Goal: Task Accomplishment & Management: Manage account settings

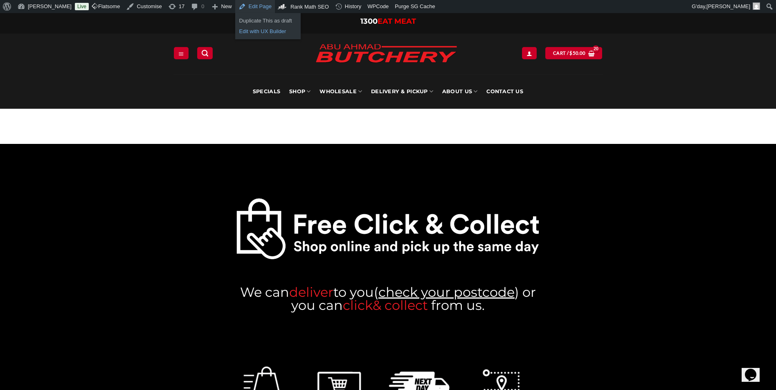
click at [265, 28] on link "Edit with UX Builder" at bounding box center [267, 31] width 65 height 11
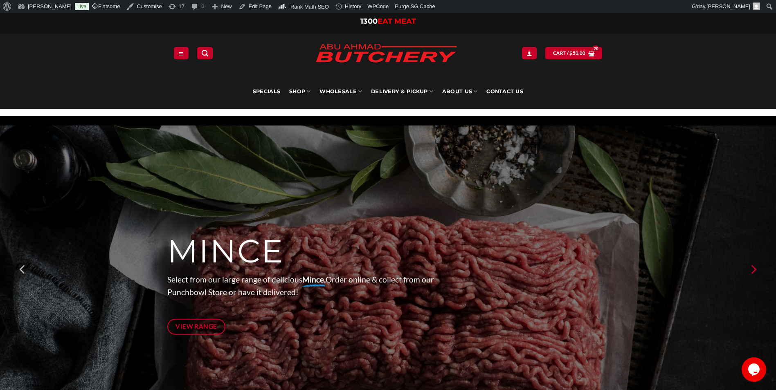
click at [756, 272] on icon "Next" at bounding box center [753, 269] width 15 height 15
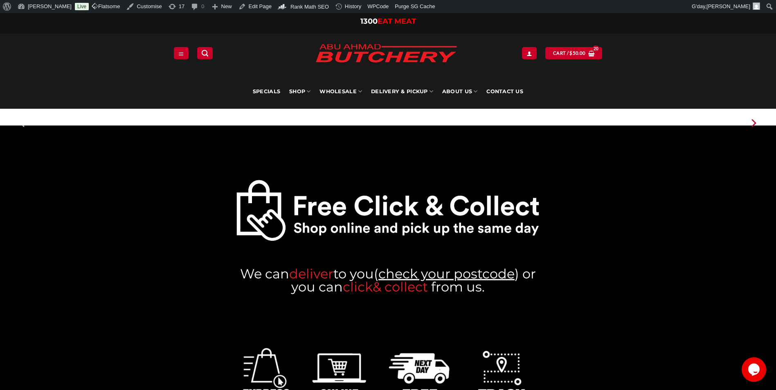
click at [756, 272] on div at bounding box center [388, 228] width 776 height 252
click at [270, 31] on link "Edit with UX Builder" at bounding box center [267, 31] width 65 height 11
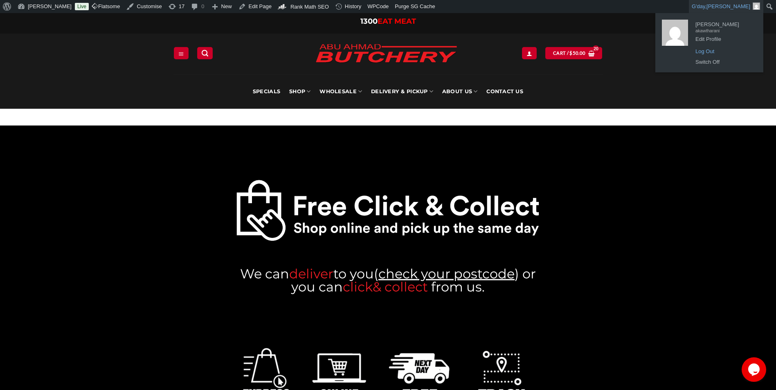
click at [707, 54] on link "Log Out" at bounding box center [723, 51] width 65 height 11
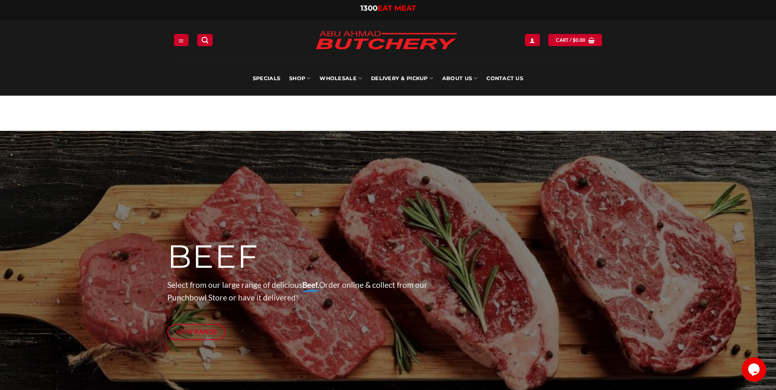
click at [382, 45] on img at bounding box center [385, 40] width 155 height 31
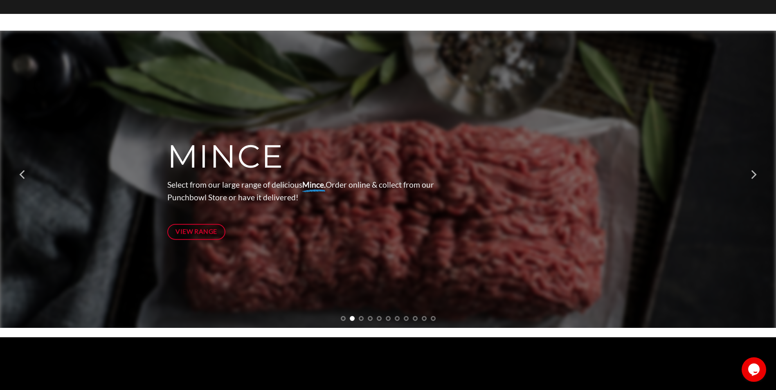
scroll to position [41, 0]
